Goal: Navigation & Orientation: Find specific page/section

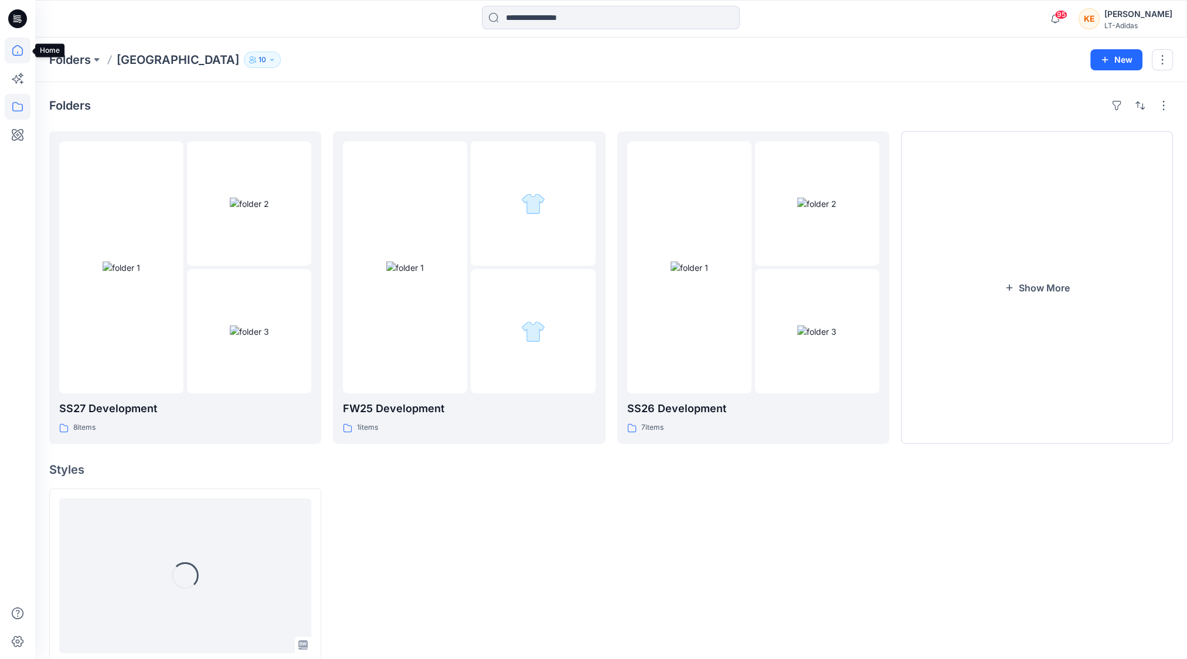
click at [22, 54] on icon at bounding box center [17, 50] width 11 height 11
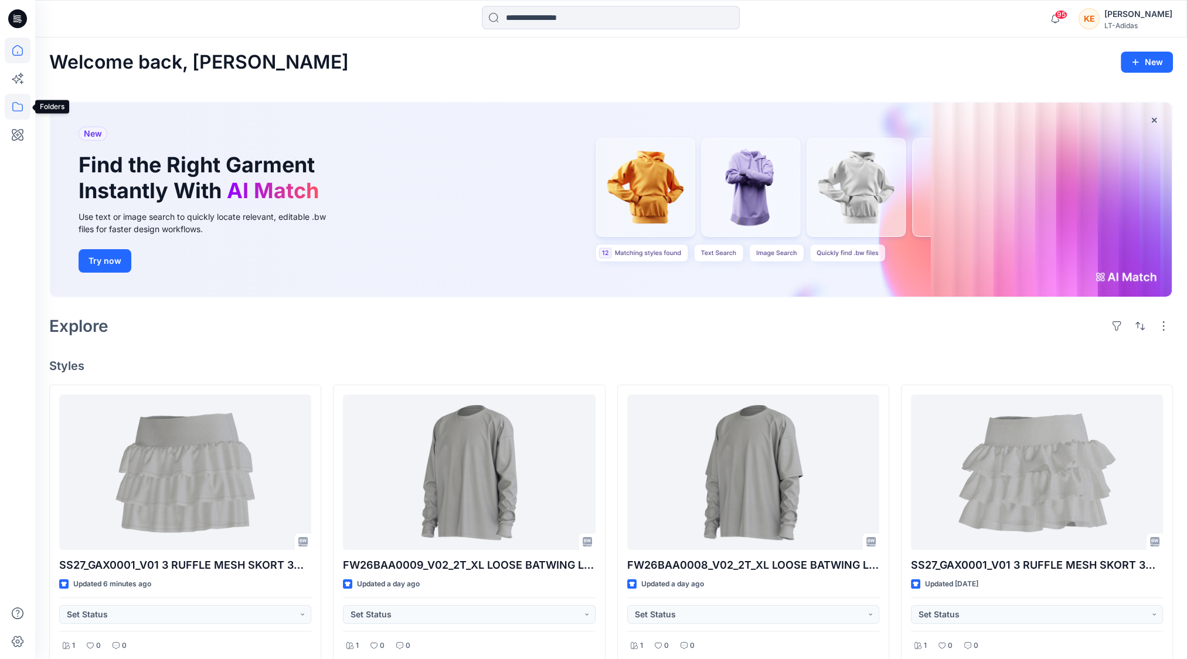
click at [20, 112] on icon at bounding box center [18, 107] width 26 height 26
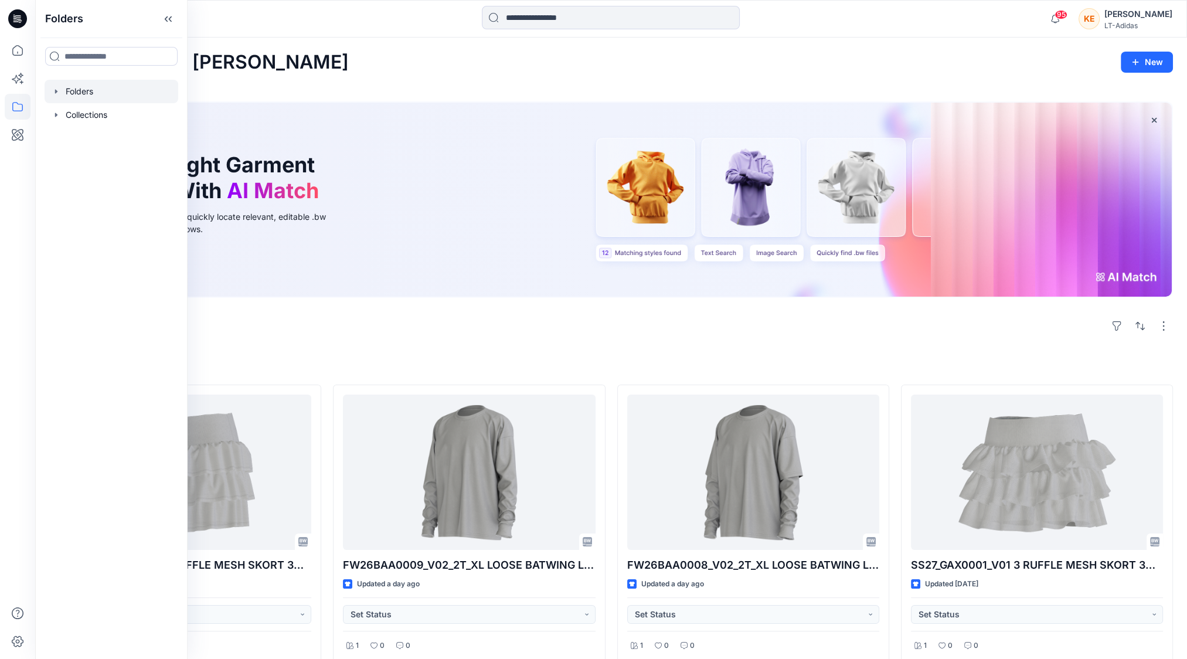
click at [61, 89] on div at bounding box center [112, 91] width 134 height 23
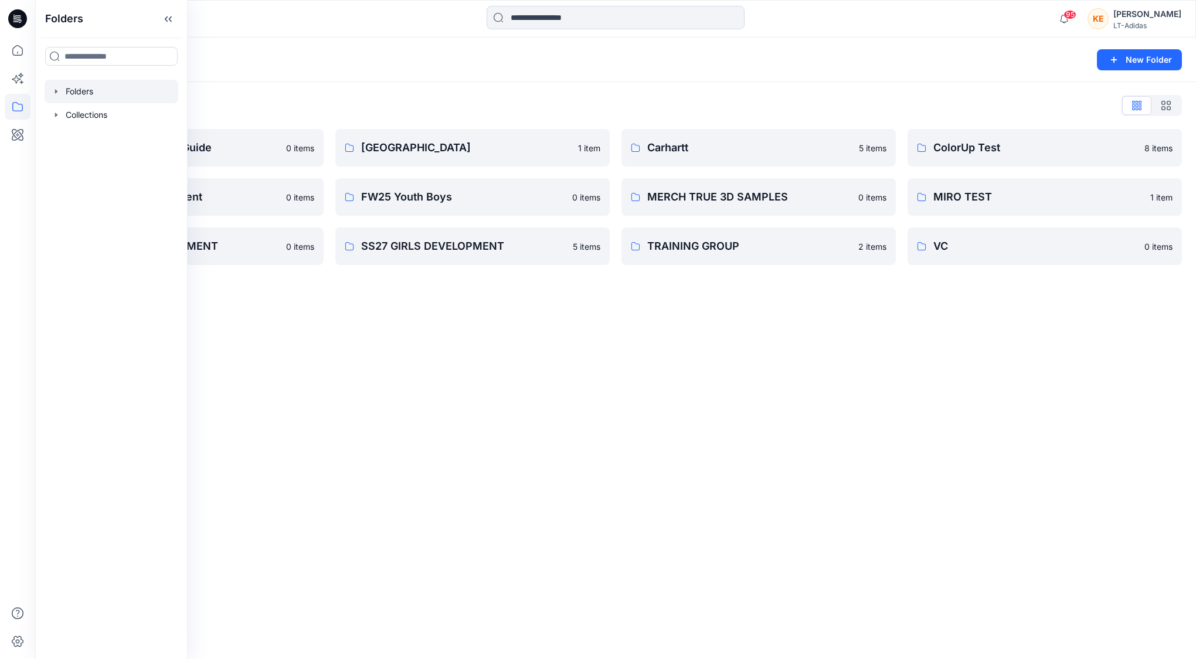
click at [59, 91] on icon "button" at bounding box center [56, 91] width 9 height 9
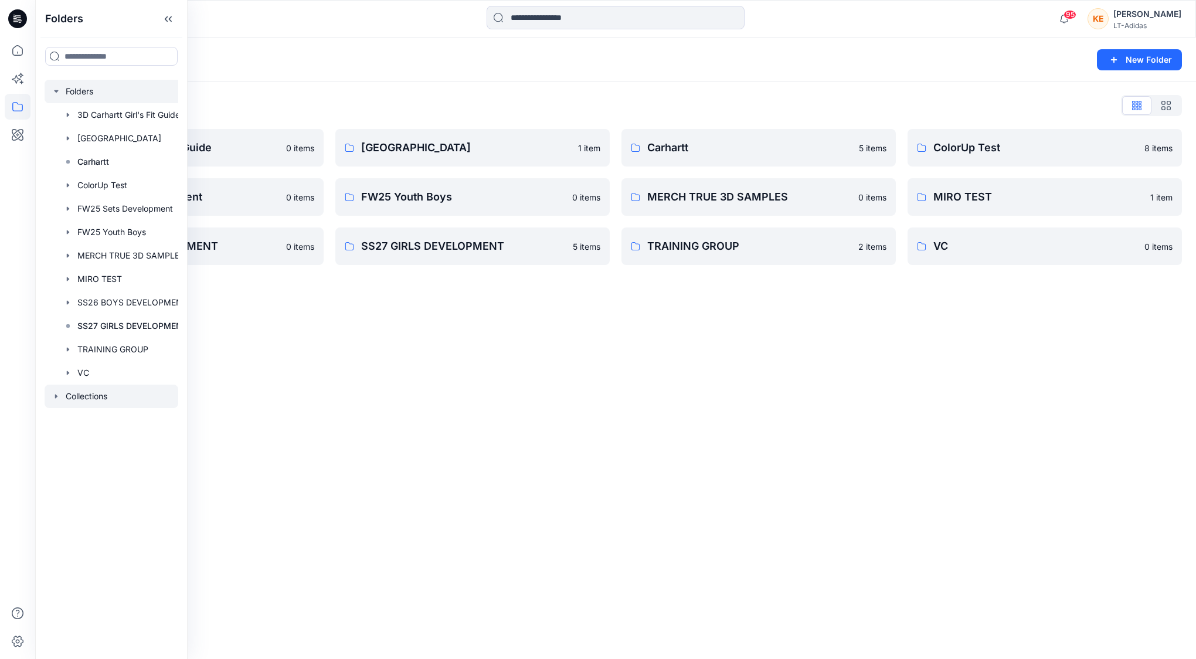
click at [53, 396] on icon "button" at bounding box center [56, 396] width 9 height 9
click at [67, 352] on icon "button" at bounding box center [67, 349] width 9 height 9
click at [69, 396] on icon "button" at bounding box center [68, 396] width 2 height 4
click at [96, 415] on p "VC Board" at bounding box center [107, 420] width 37 height 14
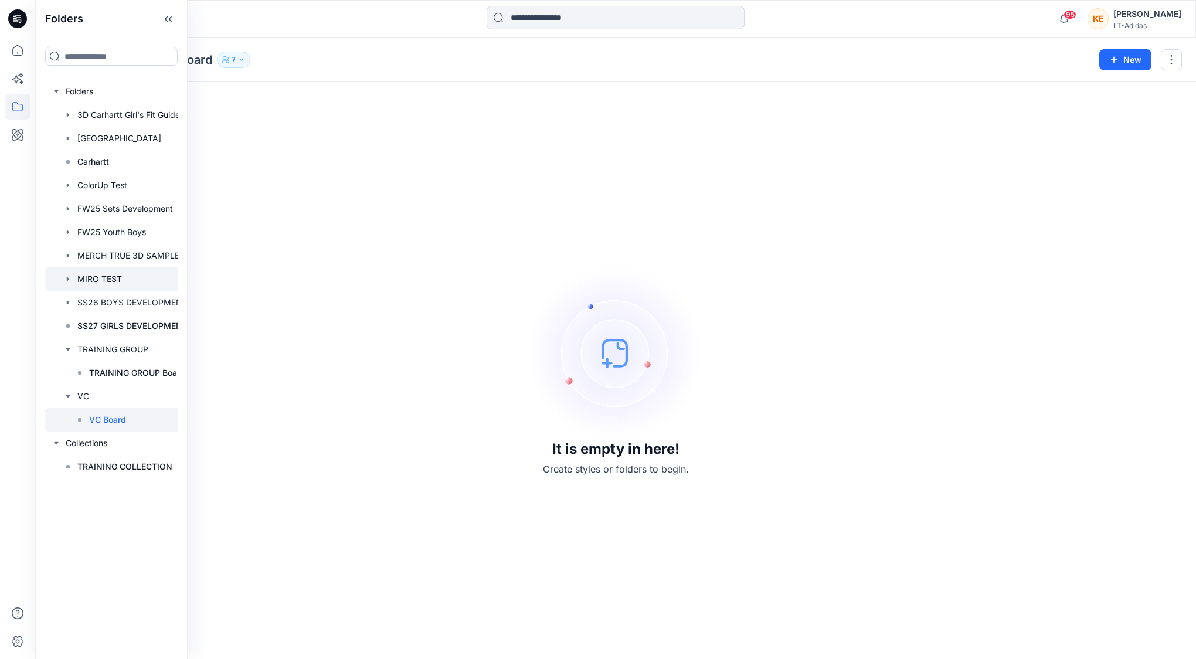
click at [69, 279] on icon "button" at bounding box center [67, 278] width 9 height 9
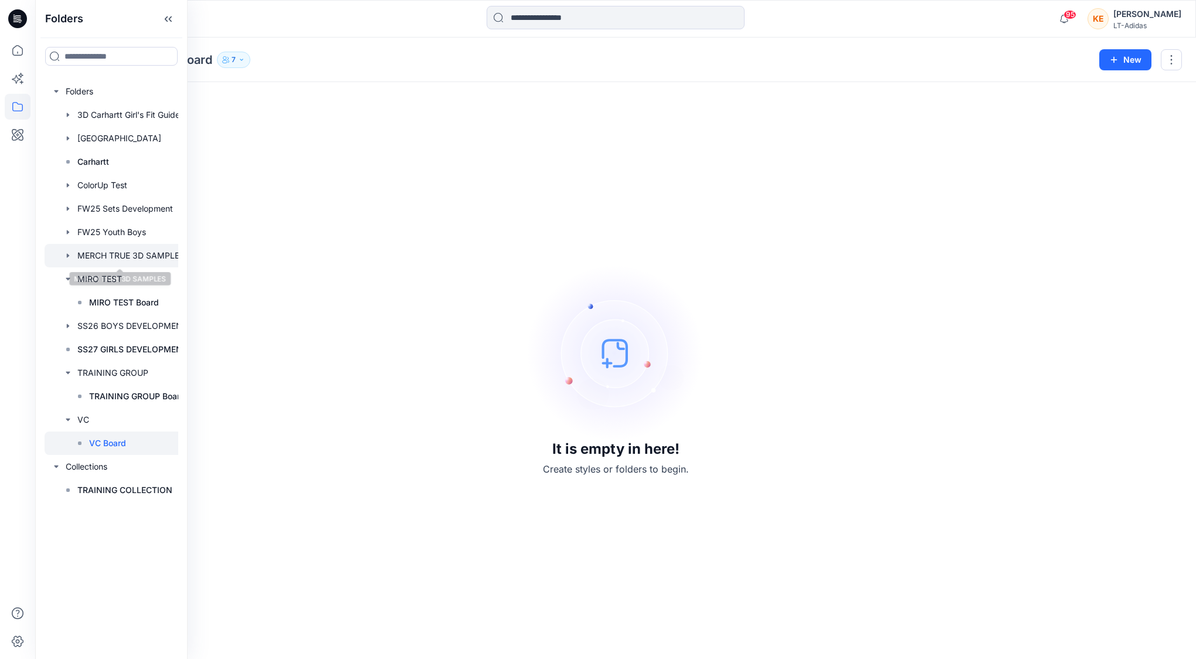
click at [93, 256] on div at bounding box center [120, 255] width 150 height 23
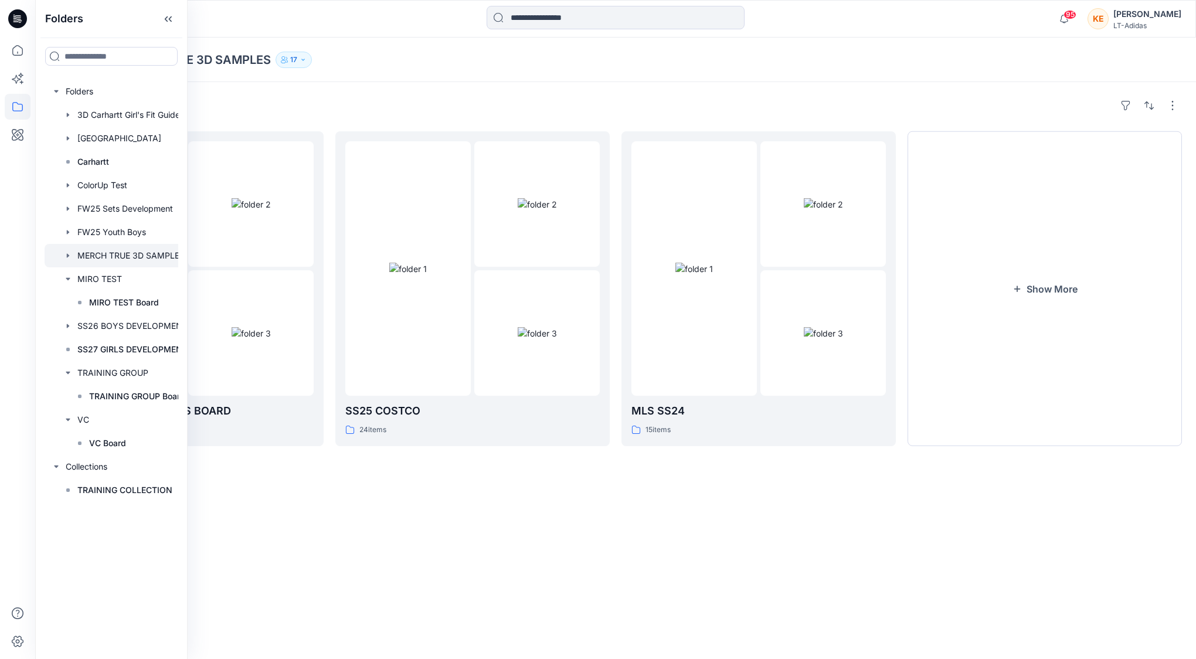
click at [67, 256] on icon "button" at bounding box center [68, 255] width 2 height 4
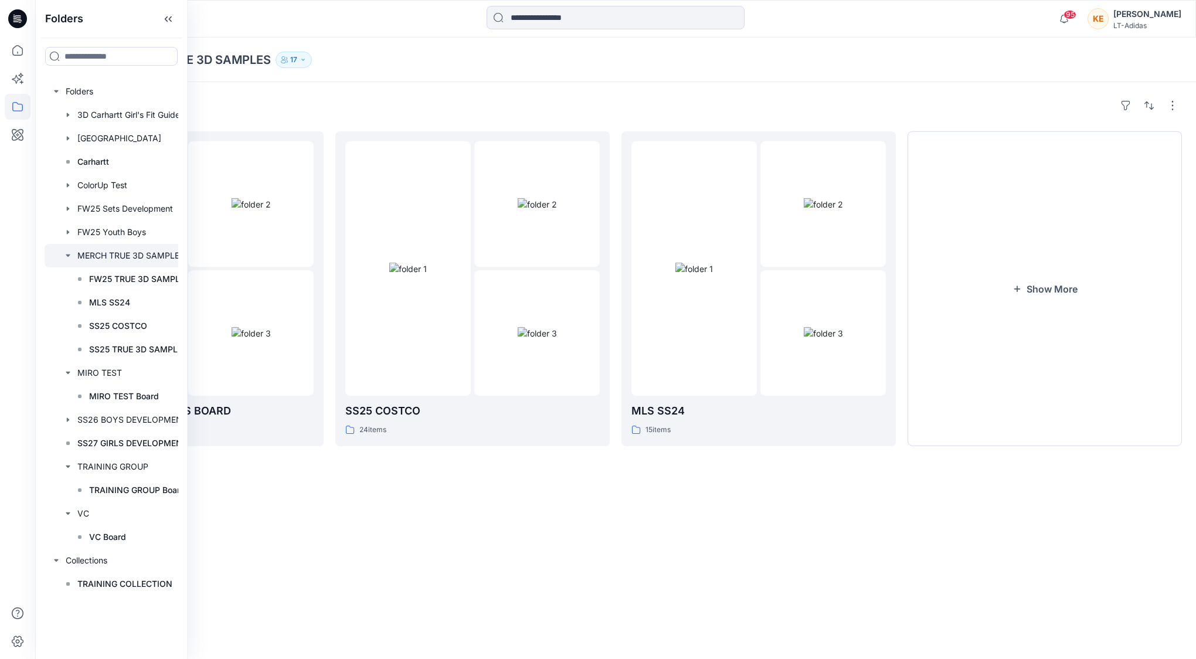
click at [460, 486] on div "Folders FW25 TRUE 3D SAMPLES BOARD 99 items SS25 COSTCO 24 items MLS SS24 15 it…" at bounding box center [615, 370] width 1161 height 577
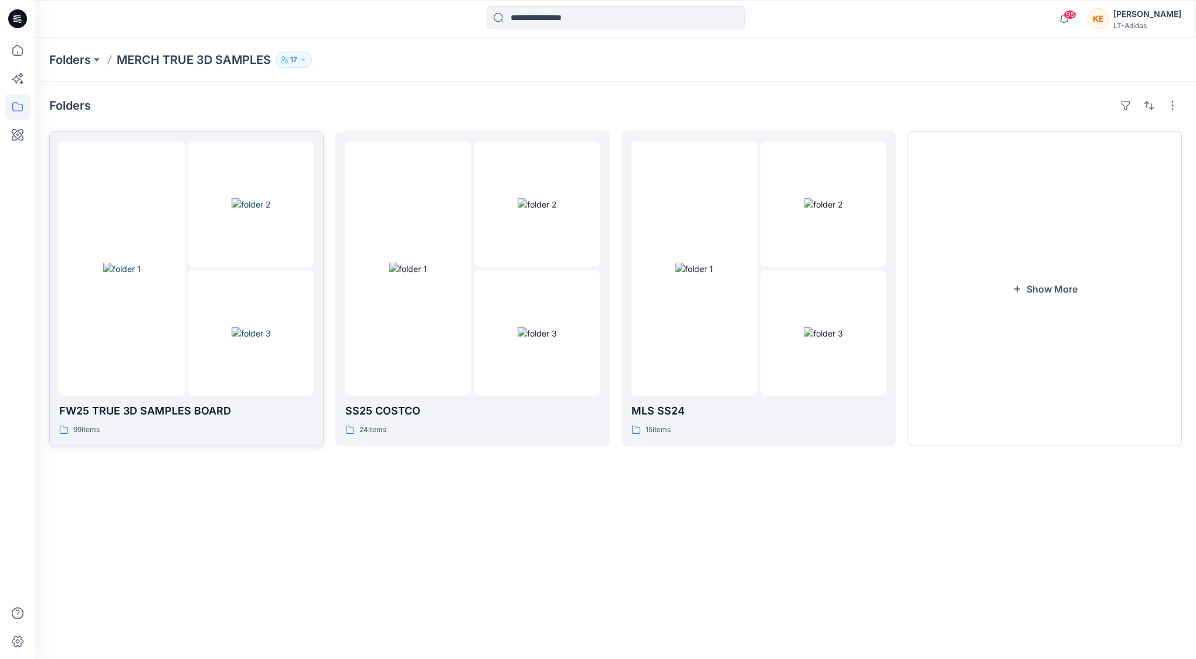
click at [117, 275] on img at bounding box center [122, 269] width 38 height 12
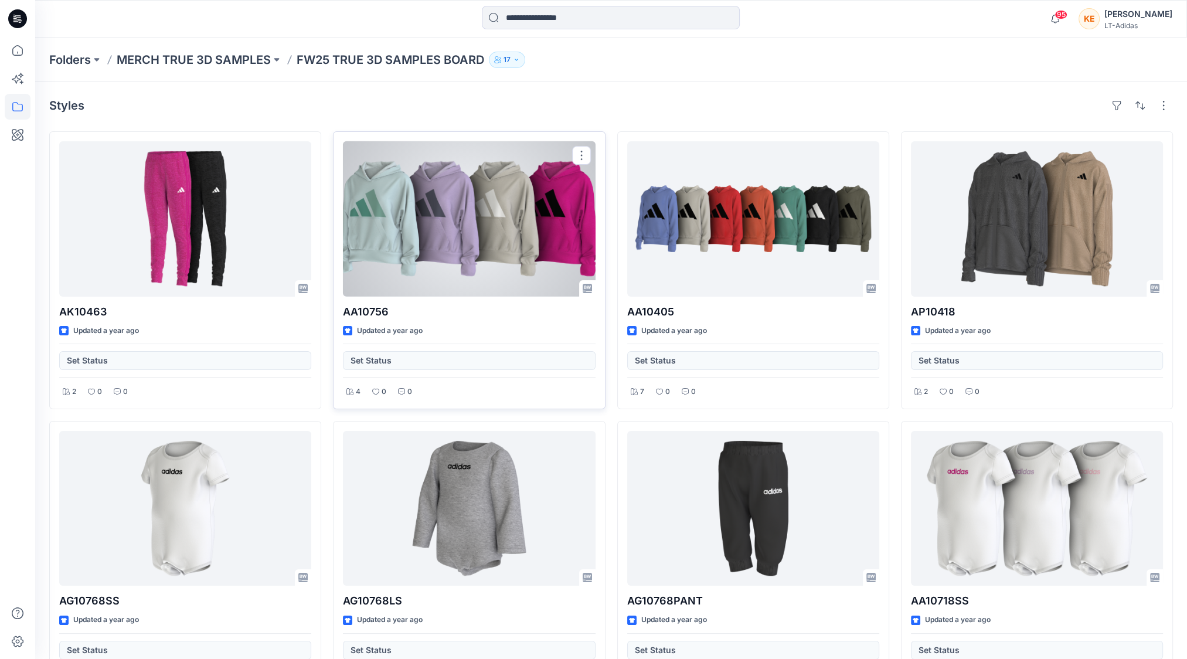
click at [478, 223] on div at bounding box center [469, 218] width 252 height 155
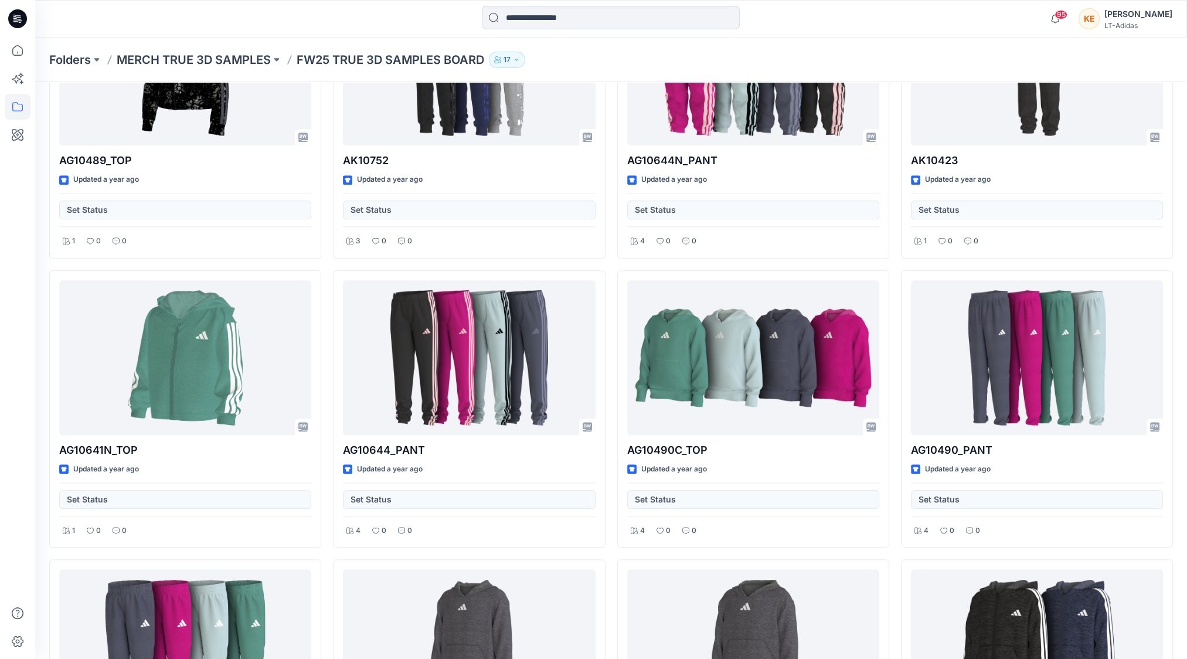
scroll to position [1642, 0]
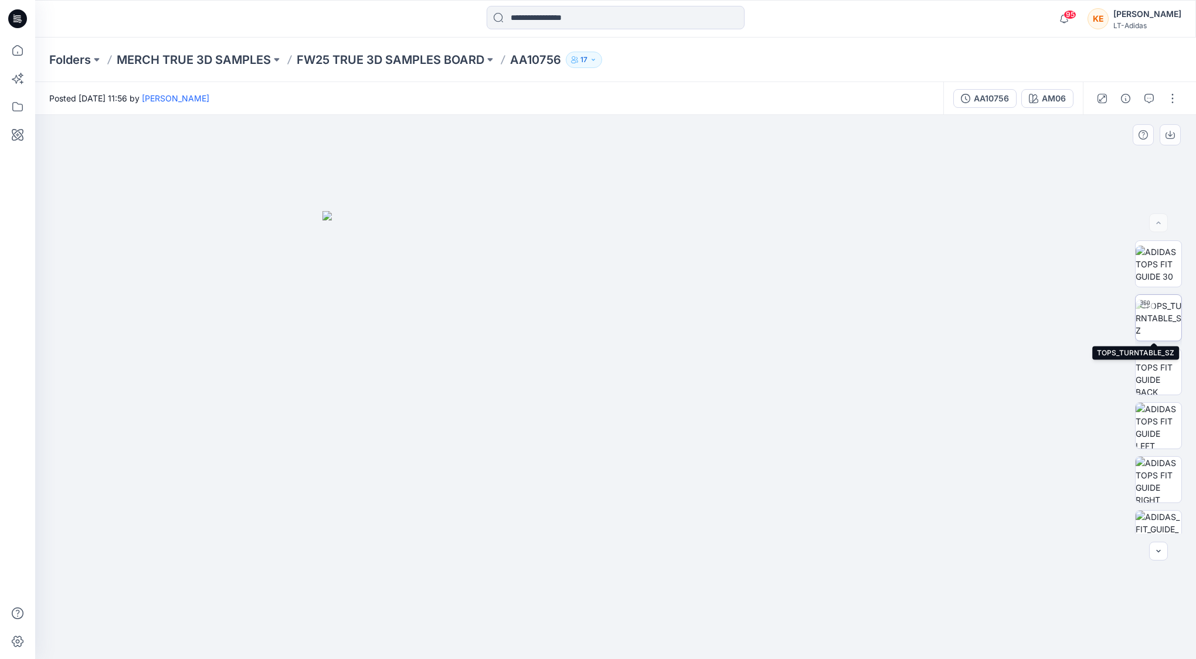
click at [1161, 313] on img at bounding box center [1159, 318] width 46 height 37
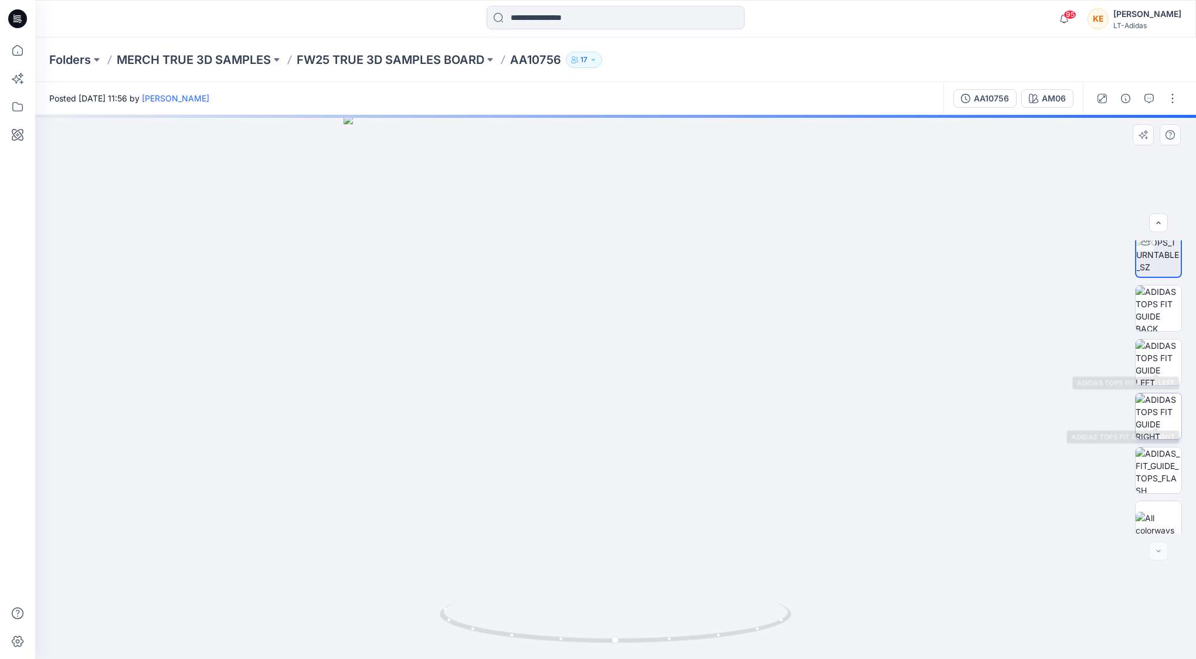
scroll to position [77, 0]
click at [1147, 504] on img at bounding box center [1159, 510] width 46 height 25
